Goal: Task Accomplishment & Management: Use online tool/utility

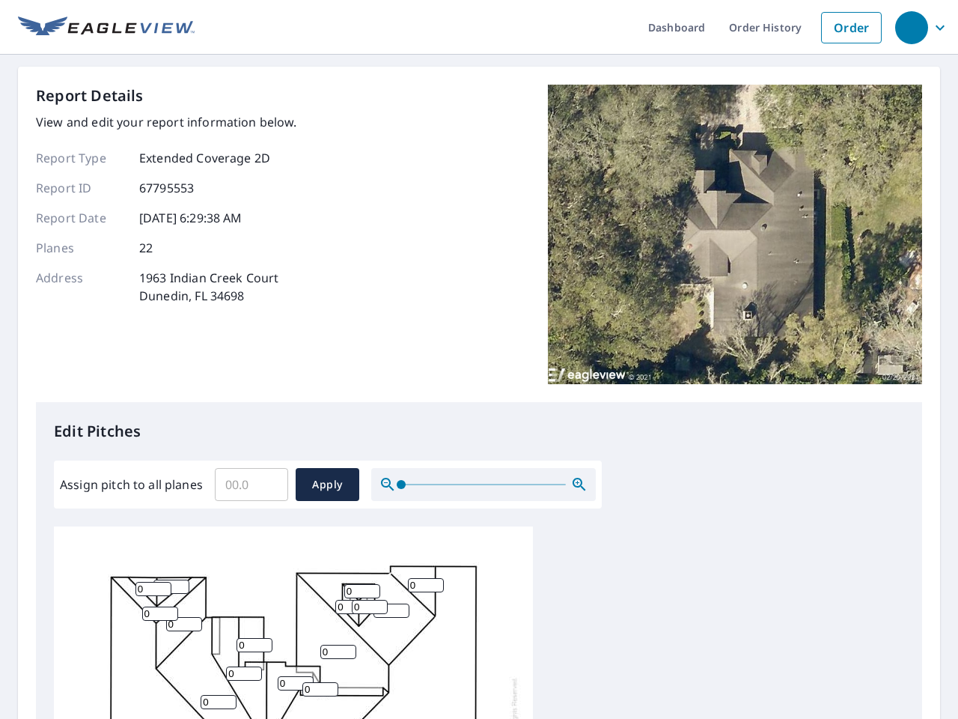
click at [479, 359] on div "Report Details View and edit your report information below. Report Type Extende…" at bounding box center [479, 243] width 886 height 317
click at [911, 27] on div "button" at bounding box center [911, 27] width 33 height 33
click at [252, 484] on input "Assign pitch to all planes" at bounding box center [251, 484] width 73 height 42
click at [327, 484] on span "Apply" at bounding box center [328, 484] width 40 height 19
click at [579, 484] on icon "button" at bounding box center [579, 484] width 18 height 18
